Goal: Information Seeking & Learning: Learn about a topic

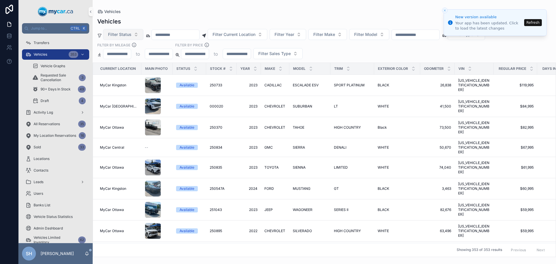
click at [136, 31] on button "Filter Status" at bounding box center [123, 34] width 40 height 11
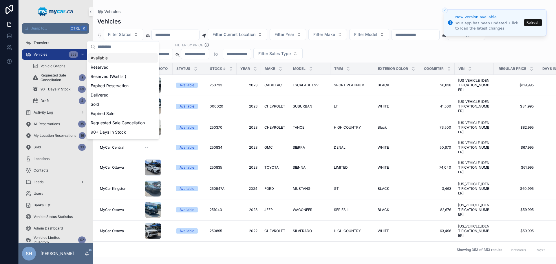
click at [105, 58] on div "Available" at bounding box center [123, 57] width 70 height 9
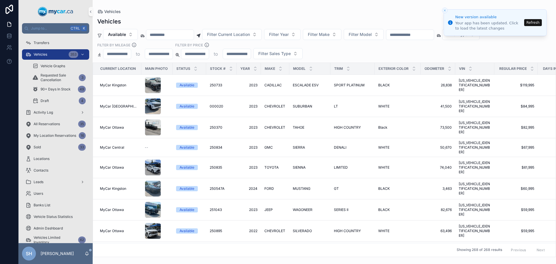
click at [540, 21] on button "Refresh" at bounding box center [533, 22] width 18 height 7
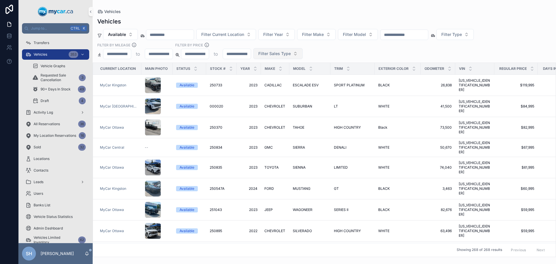
click at [269, 54] on span "Filter Sales Type" at bounding box center [274, 54] width 32 height 6
click at [255, 86] on div "Retail" at bounding box center [278, 86] width 70 height 9
click at [270, 19] on div "Vehicles" at bounding box center [324, 21] width 454 height 8
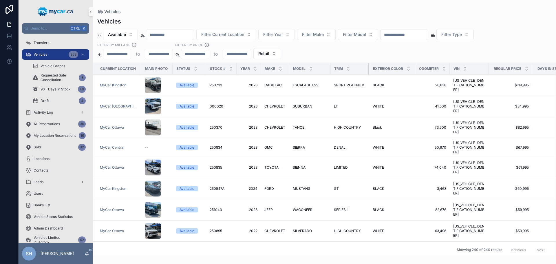
drag, startPoint x: 372, startPoint y: 68, endPoint x: 366, endPoint y: 70, distance: 5.6
click at [368, 70] on div "scrollable content" at bounding box center [369, 69] width 2 height 12
click at [415, 65] on th "Odometer" at bounding box center [432, 69] width 34 height 12
drag, startPoint x: 412, startPoint y: 66, endPoint x: 403, endPoint y: 69, distance: 10.0
click at [403, 69] on th "Exterior Color" at bounding box center [391, 69] width 45 height 12
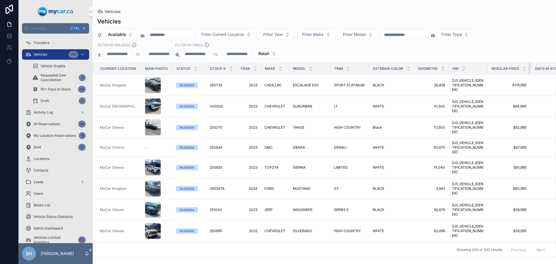
drag, startPoint x: 528, startPoint y: 67, endPoint x: 518, endPoint y: 68, distance: 10.2
click at [518, 68] on th "Regular Price" at bounding box center [509, 69] width 42 height 12
click at [485, 68] on tr "Current Location Main Photo Status Stock # Year Make Model Trim Exterior Color …" at bounding box center [333, 69] width 481 height 12
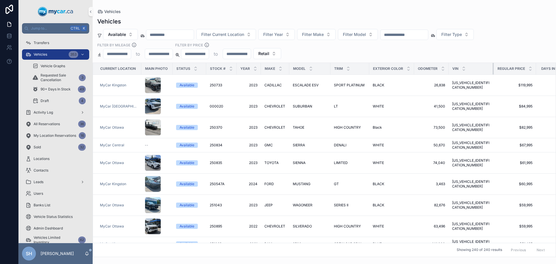
drag, startPoint x: 485, startPoint y: 68, endPoint x: 491, endPoint y: 67, distance: 6.3
click at [493, 67] on div "scrollable content" at bounding box center [494, 69] width 2 height 12
drag, startPoint x: 411, startPoint y: 68, endPoint x: 405, endPoint y: 70, distance: 7.0
click at [405, 70] on th "Exterior Color" at bounding box center [391, 69] width 45 height 12
drag, startPoint x: 234, startPoint y: 69, endPoint x: 231, endPoint y: 69, distance: 3.5
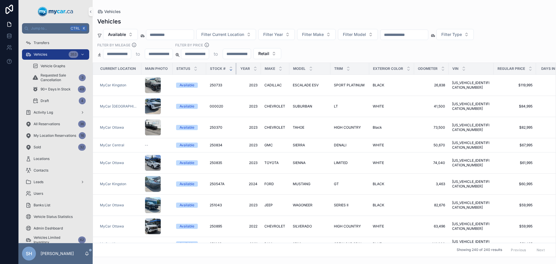
click at [231, 69] on th "Stock #" at bounding box center [221, 69] width 30 height 12
drag, startPoint x: 258, startPoint y: 67, endPoint x: 253, endPoint y: 69, distance: 5.6
click at [253, 69] on th "Year" at bounding box center [249, 69] width 24 height 12
click at [409, 67] on th "Exterior Color" at bounding box center [391, 69] width 45 height 12
drag, startPoint x: 446, startPoint y: 70, endPoint x: 441, endPoint y: 70, distance: 4.3
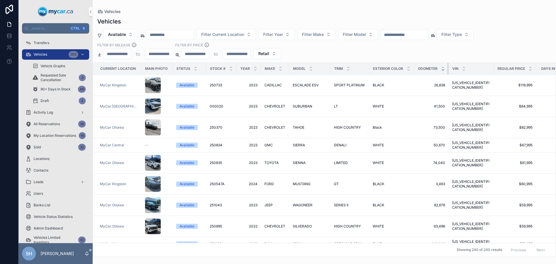
click at [441, 70] on th "Odometer" at bounding box center [431, 69] width 34 height 12
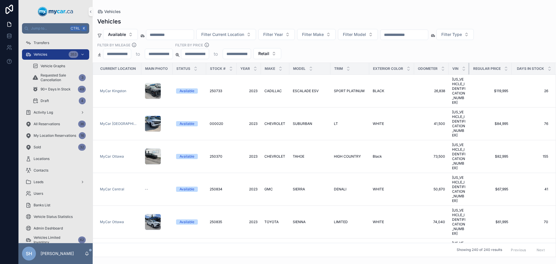
drag, startPoint x: 491, startPoint y: 66, endPoint x: 449, endPoint y: 69, distance: 41.5
click at [449, 69] on th "VIN" at bounding box center [459, 69] width 21 height 12
drag, startPoint x: 509, startPoint y: 67, endPoint x: 504, endPoint y: 69, distance: 5.1
click at [504, 69] on th "Regular Price" at bounding box center [490, 69] width 42 height 12
drag, startPoint x: 411, startPoint y: 68, endPoint x: 404, endPoint y: 69, distance: 6.7
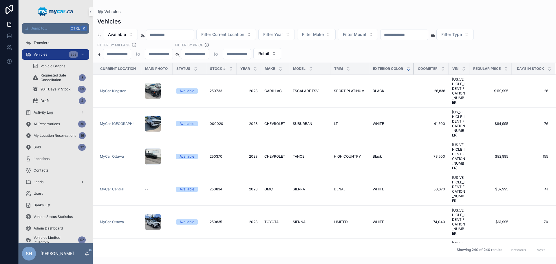
click at [404, 69] on th "Exterior Color" at bounding box center [391, 69] width 45 height 12
drag, startPoint x: 411, startPoint y: 67, endPoint x: 408, endPoint y: 68, distance: 3.6
click at [408, 68] on th "Exterior Color" at bounding box center [391, 69] width 45 height 12
click at [548, 66] on icon "scrollable content" at bounding box center [550, 67] width 4 height 4
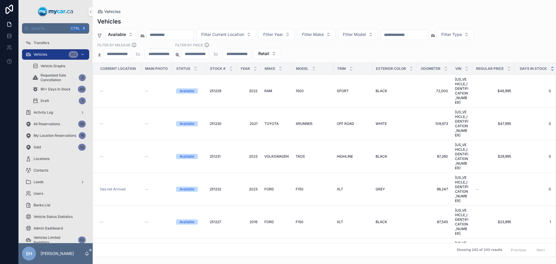
click at [550, 71] on icon "scrollable content" at bounding box center [552, 70] width 4 height 4
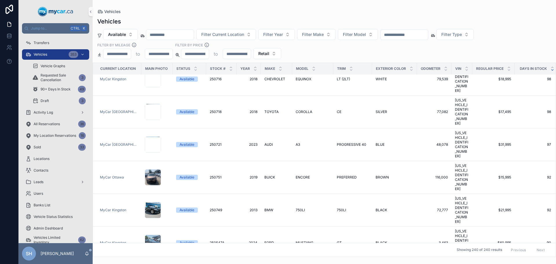
scroll to position [724, 0]
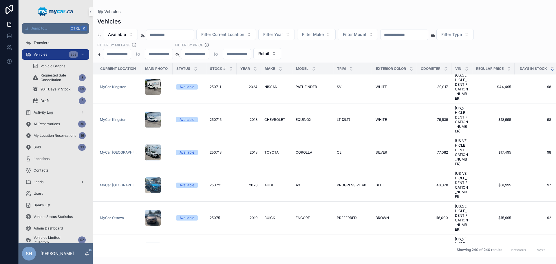
click at [297, 53] on div "Available Filter Current Location Filter Year Filter Make Filter Model Filter T…" at bounding box center [324, 44] width 463 height 30
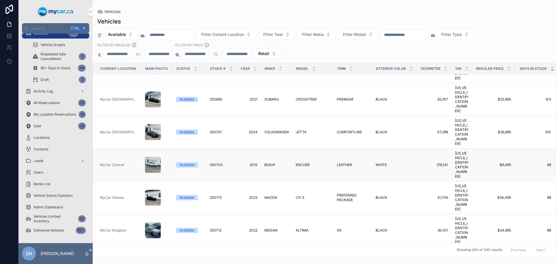
scroll to position [579, 0]
